Goal: Task Accomplishment & Management: Use online tool/utility

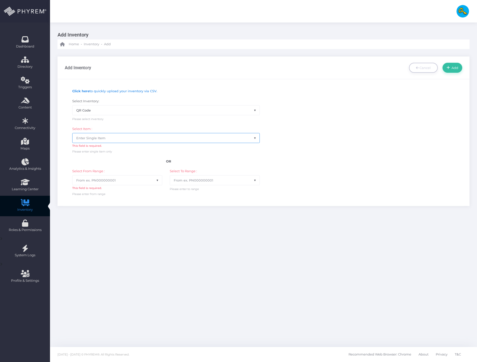
select select "QR Code"
click at [157, 54] on div "Add Inventory Cancel Add" at bounding box center [263, 131] width 427 height 165
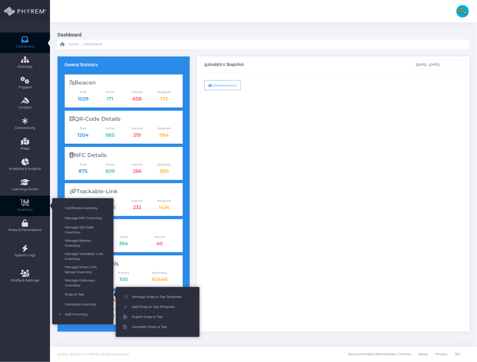
click at [77, 315] on span "Add Inventory" at bounding box center [85, 314] width 41 height 7
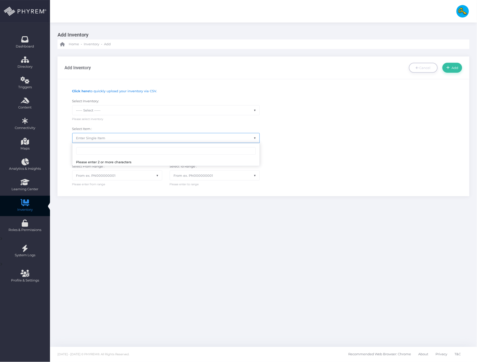
click at [98, 142] on span "Enter Single Item" at bounding box center [166, 138] width 187 height 10
click at [103, 114] on span "----- Select -----" at bounding box center [166, 111] width 187 height 10
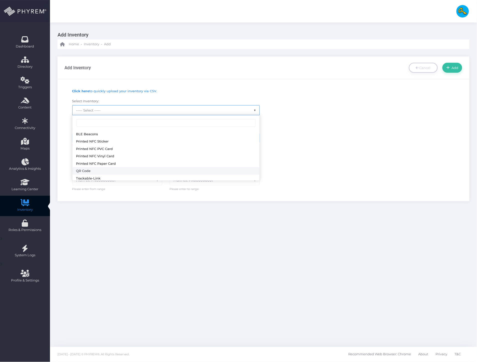
select select "QR Code"
click at [100, 180] on span "From ex. PN000000001" at bounding box center [96, 180] width 40 height 4
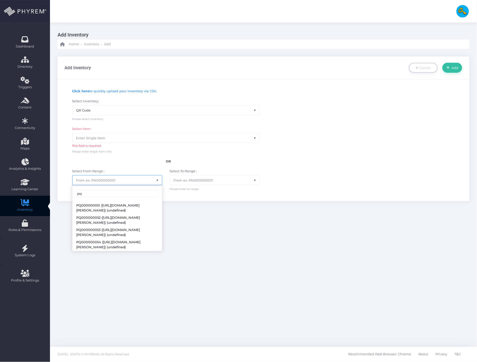
scroll to position [563, 0]
type input "pq"
select select "58"
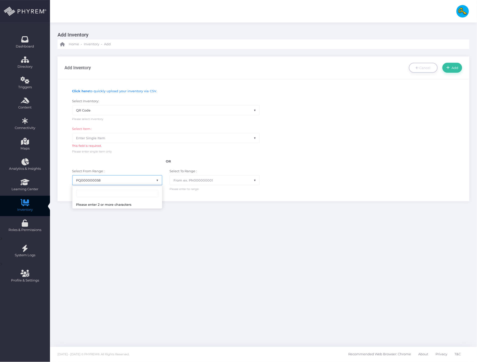
click at [111, 184] on span "PQ000000058" at bounding box center [118, 181] width 90 height 10
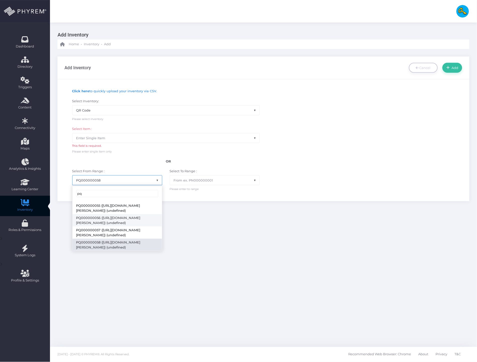
type input "pq"
select select "56"
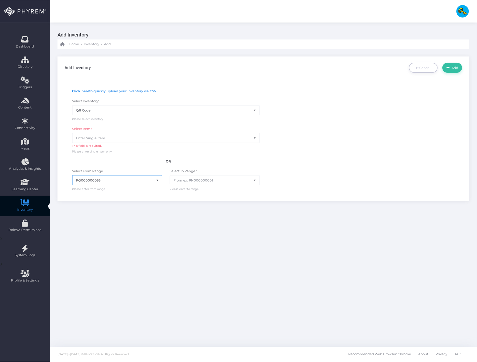
click at [199, 176] on span "From ex. PN000000001" at bounding box center [215, 180] width 90 height 10
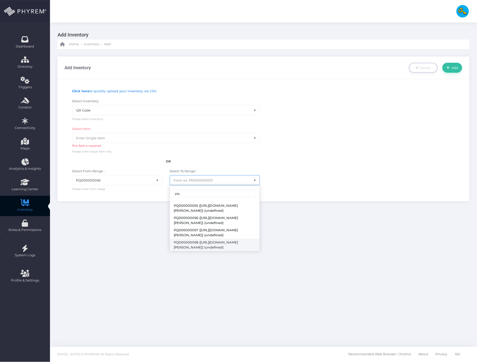
type input "pq"
select select "58"
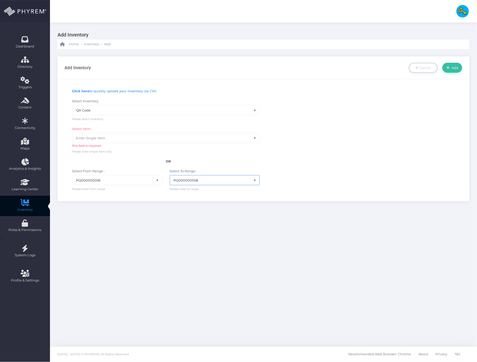
click at [205, 225] on div "Add Inventory Home - Inventory - Add Add Inventory Cancel Add" at bounding box center [263, 185] width 427 height 325
click at [448, 64] on link "Add" at bounding box center [453, 68] width 20 height 10
